Goal: Task Accomplishment & Management: Manage account settings

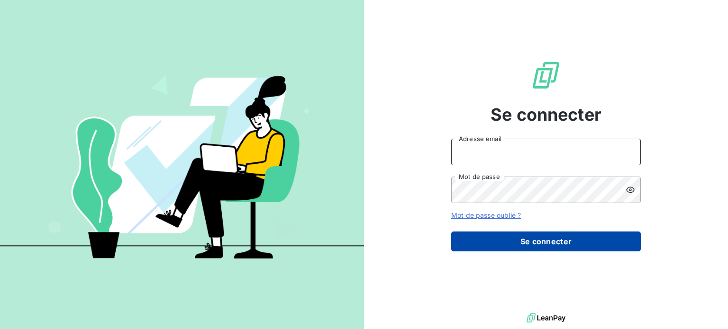
type input "[PERSON_NAME][EMAIL_ADDRESS][PERSON_NAME][DOMAIN_NAME]"
click at [531, 250] on button "Se connecter" at bounding box center [545, 242] width 189 height 20
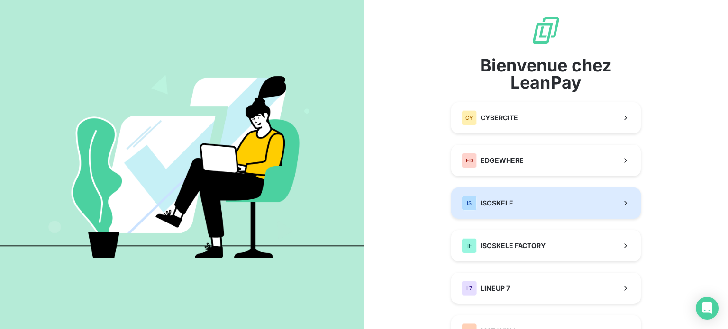
click at [521, 202] on button "IS ISOSKELE" at bounding box center [545, 203] width 189 height 31
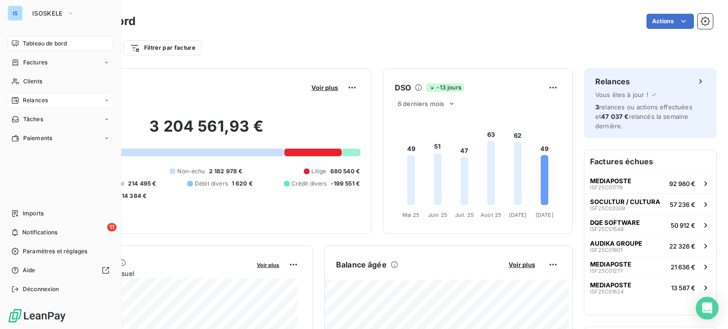
click at [42, 95] on div "Relances" at bounding box center [61, 100] width 106 height 15
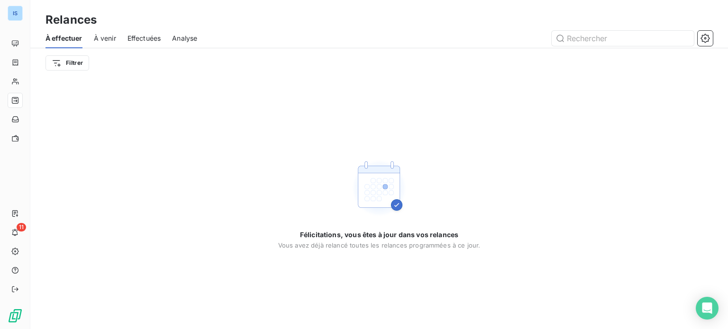
click at [140, 40] on span "Effectuées" at bounding box center [144, 38] width 34 height 9
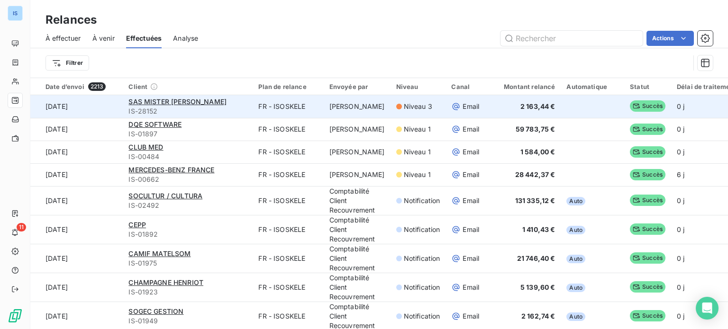
click at [222, 107] on span "IS-28152" at bounding box center [187, 111] width 118 height 9
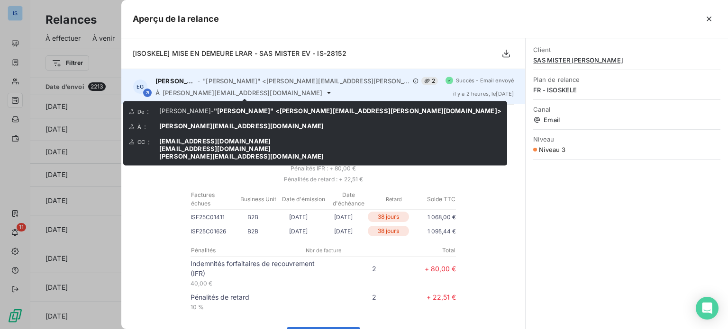
click at [325, 95] on icon at bounding box center [329, 93] width 8 height 8
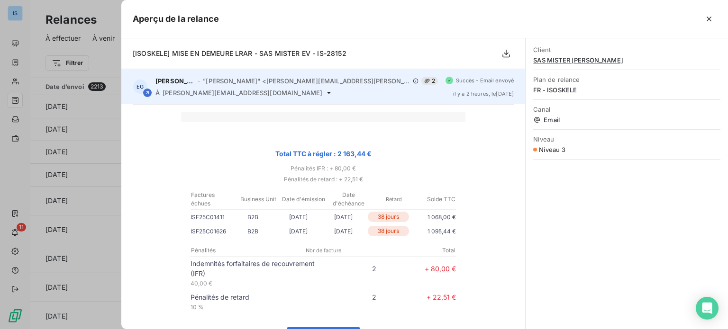
click at [325, 94] on icon at bounding box center [329, 93] width 8 height 8
click at [258, 100] on div "EG [PERSON_NAME] - "[PERSON_NAME]" <[PERSON_NAME][EMAIL_ADDRESS][PERSON_NAME][D…" at bounding box center [323, 86] width 404 height 35
click at [327, 92] on icon at bounding box center [329, 93] width 4 height 2
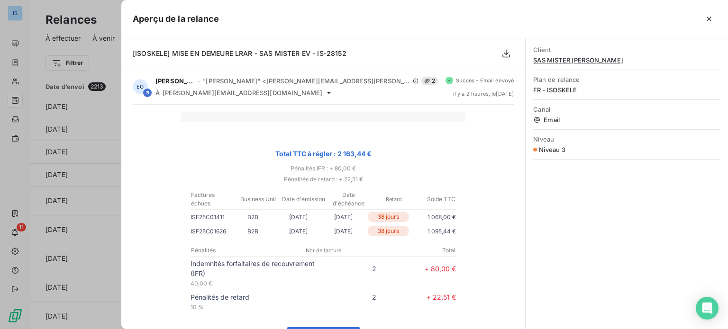
scroll to position [227, 0]
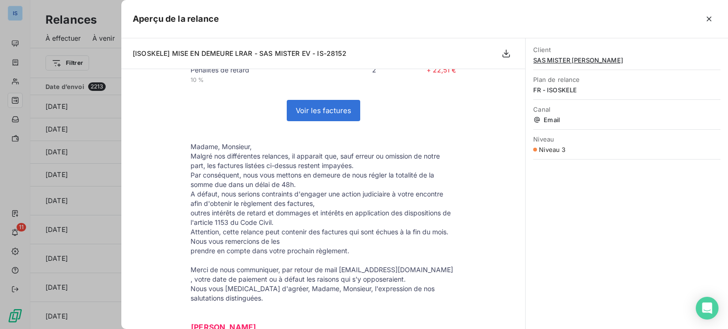
click at [525, 83] on div "Client SAS MISTER EV Plan de relance FR - ISOSKELE Canal Email Niveau Niveau 3" at bounding box center [626, 99] width 202 height 123
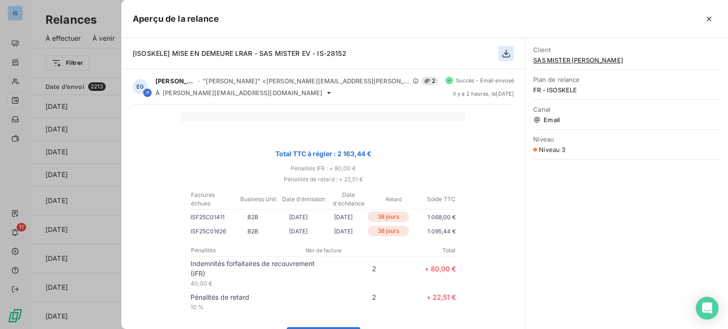
click at [506, 49] on icon "button" at bounding box center [505, 53] width 9 height 9
click at [506, 54] on icon "button" at bounding box center [505, 53] width 9 height 9
click at [503, 51] on icon "button" at bounding box center [505, 53] width 9 height 9
click at [58, 89] on div at bounding box center [364, 164] width 728 height 329
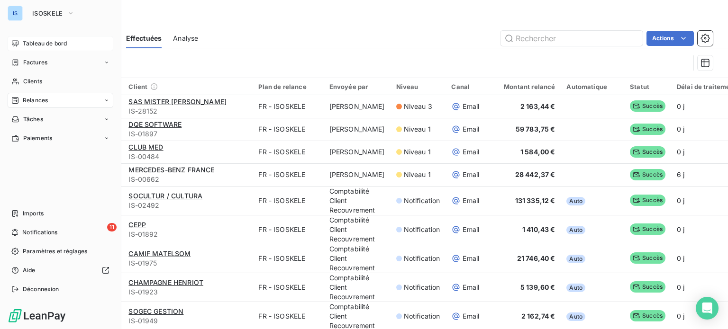
click at [36, 37] on div "Tableau de bord" at bounding box center [61, 43] width 106 height 15
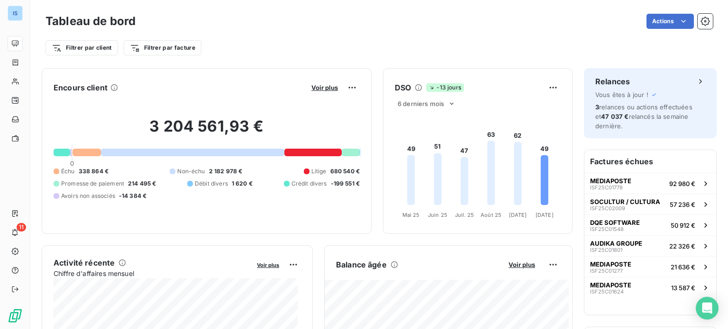
click at [411, 23] on div "Actions" at bounding box center [430, 21] width 566 height 15
click at [607, 250] on span "ISF25C01801" at bounding box center [606, 250] width 32 height 6
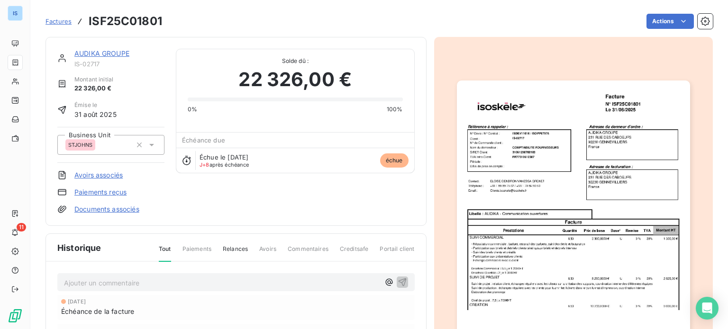
click at [105, 56] on link "AUDIKA GROUPE" at bounding box center [101, 53] width 55 height 8
